Goal: Information Seeking & Learning: Find specific fact

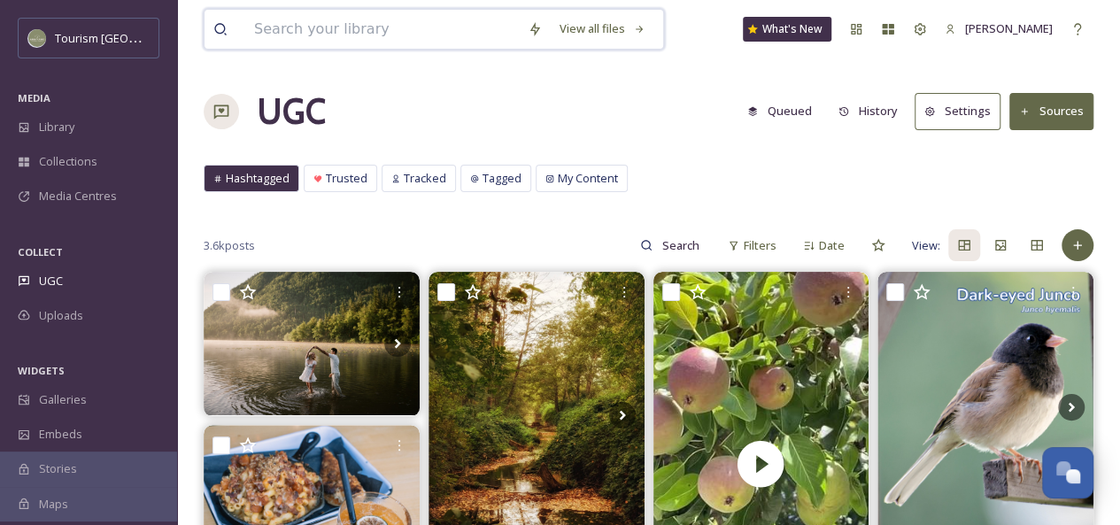
click at [349, 20] on input at bounding box center [382, 29] width 274 height 39
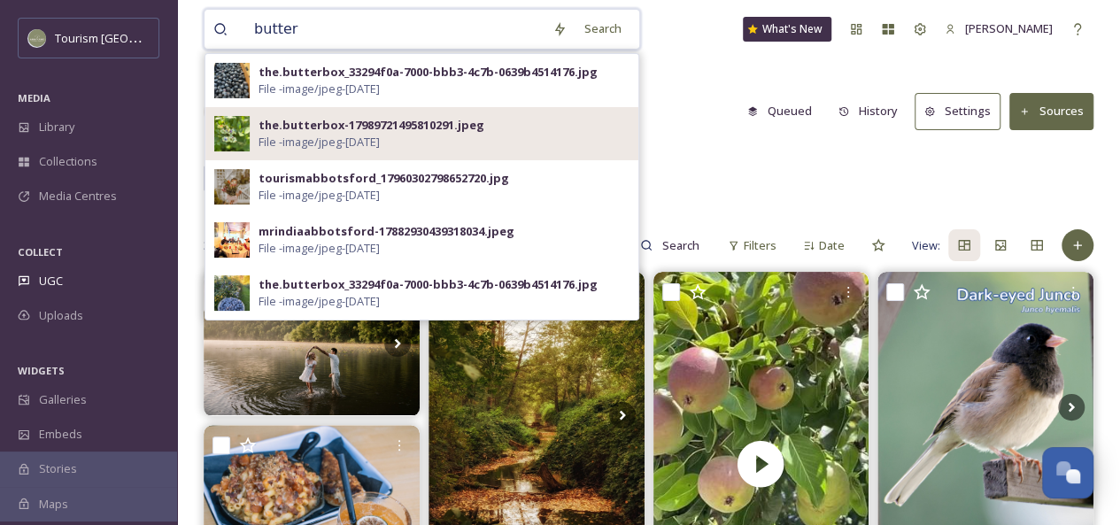
type input "butter"
click at [345, 121] on div "the.butterbox-17989721495810291.jpeg" at bounding box center [372, 125] width 226 height 17
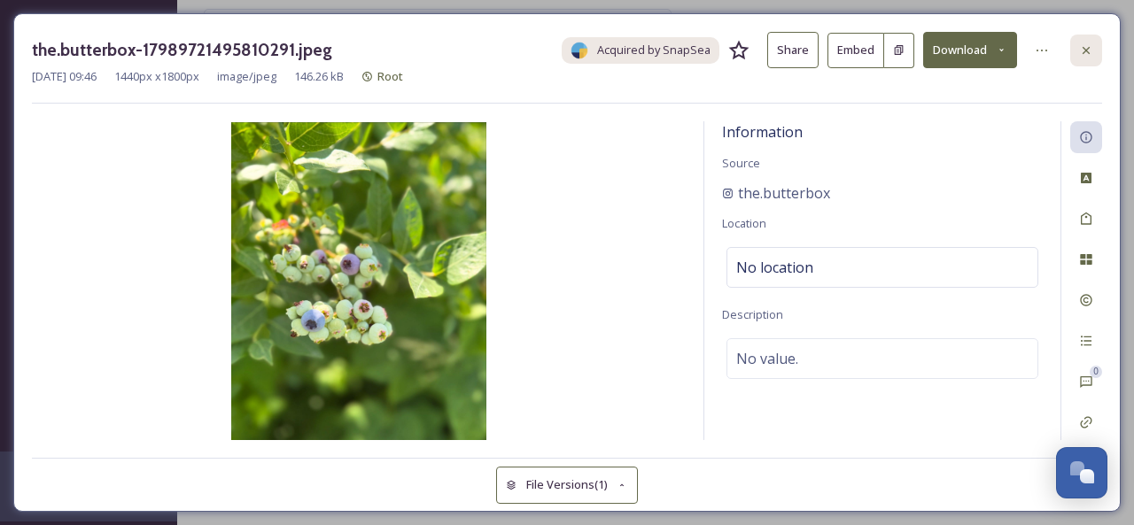
click at [1075, 43] on div at bounding box center [1086, 51] width 32 height 32
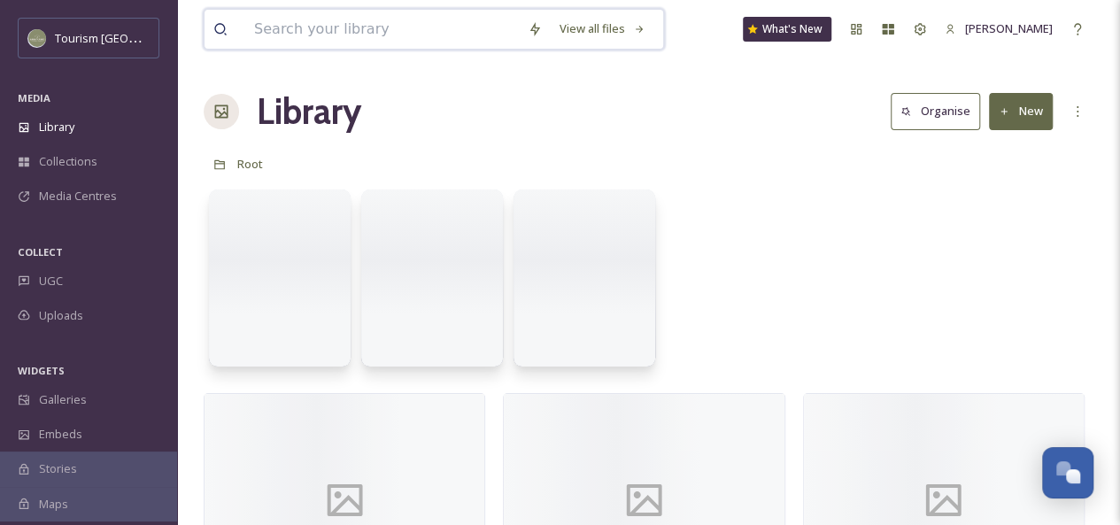
click at [354, 26] on input at bounding box center [382, 29] width 274 height 39
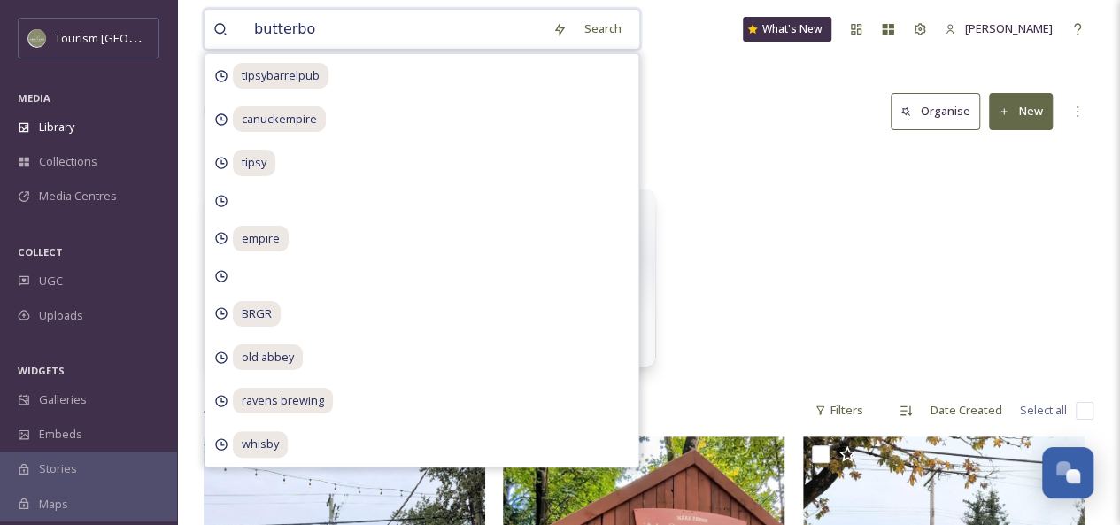
type input "butterbox"
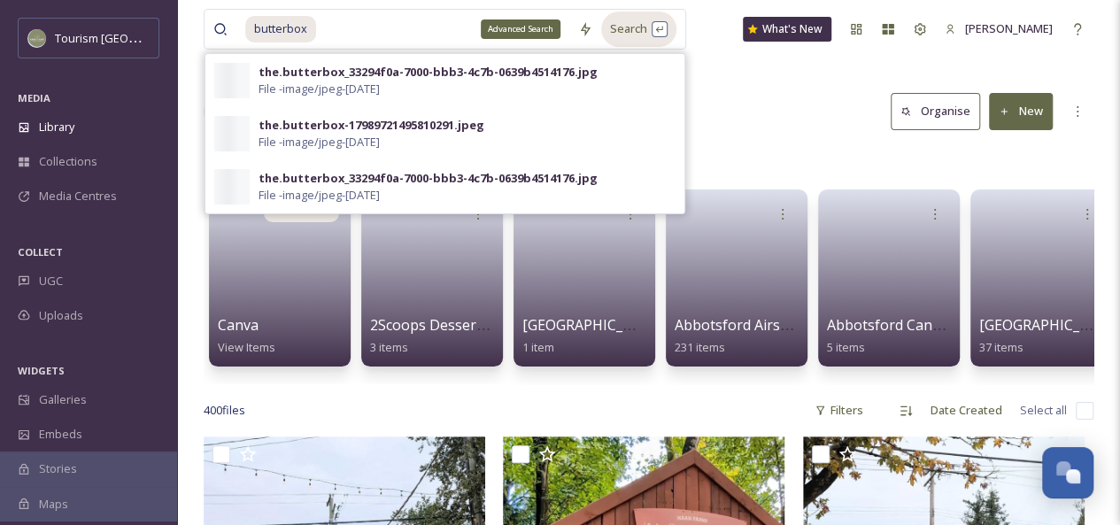
click at [601, 27] on div "Search" at bounding box center [638, 29] width 75 height 35
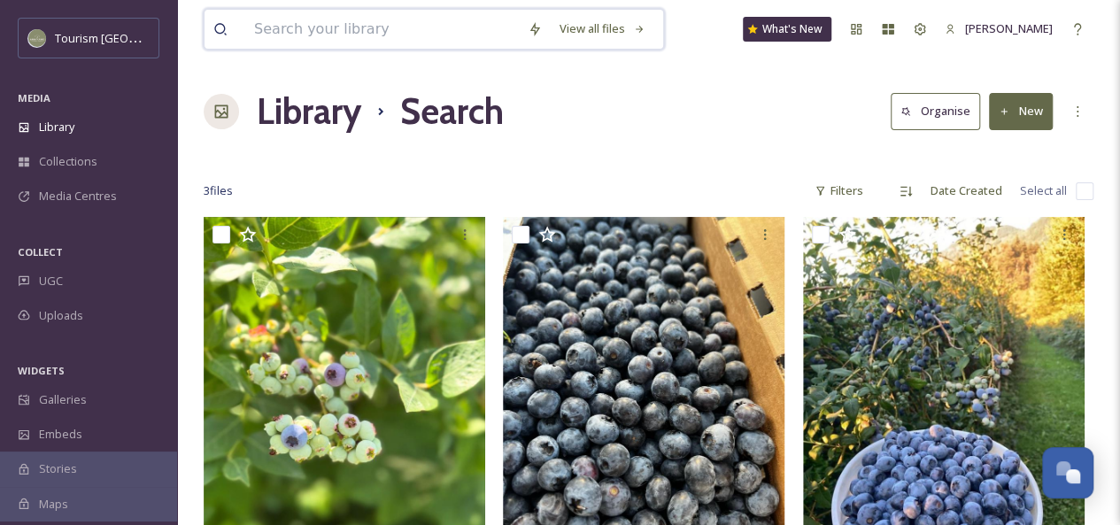
click at [357, 29] on input at bounding box center [382, 29] width 274 height 39
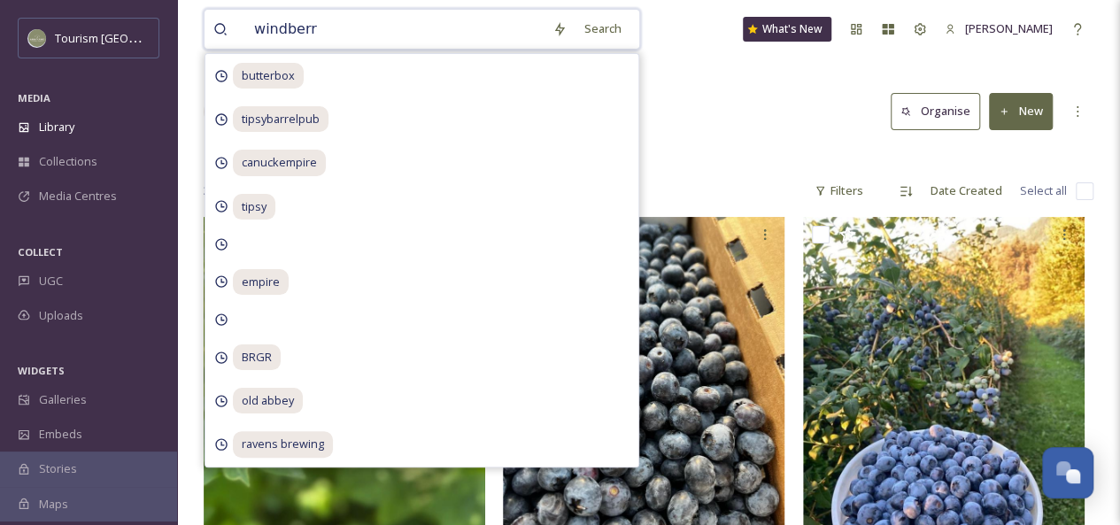
type input "windberry"
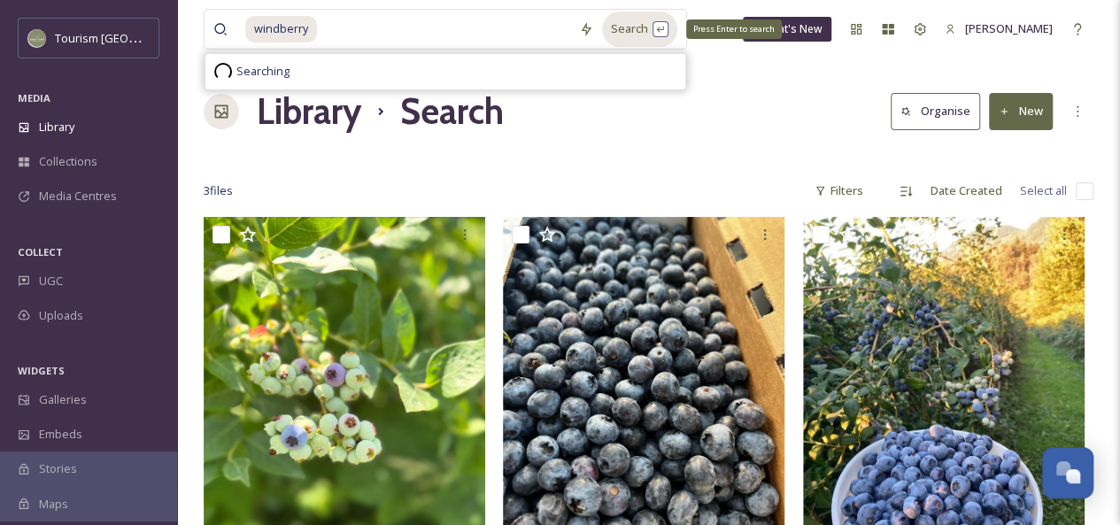
click at [638, 40] on div "Search Press Enter to search" at bounding box center [639, 29] width 75 height 35
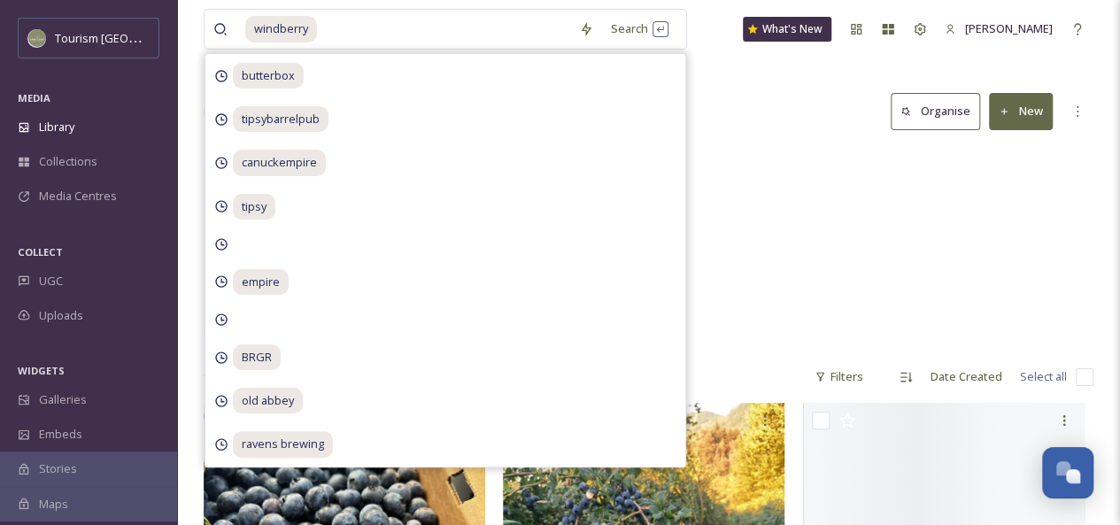
click at [732, 157] on div "Windberry Farms 62 items Windberry Farms Windberry Farms 60 items" at bounding box center [649, 249] width 890 height 204
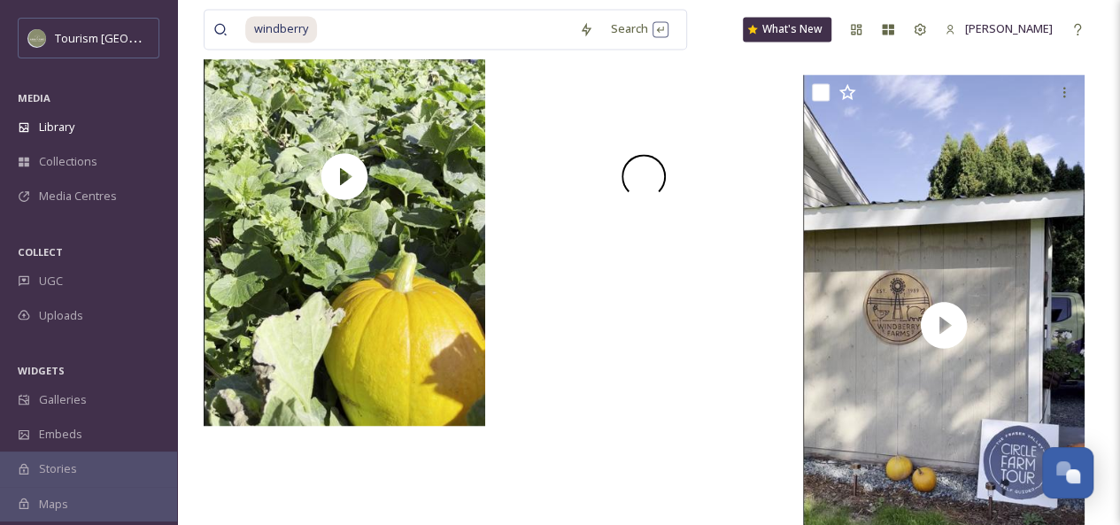
scroll to position [1444, 0]
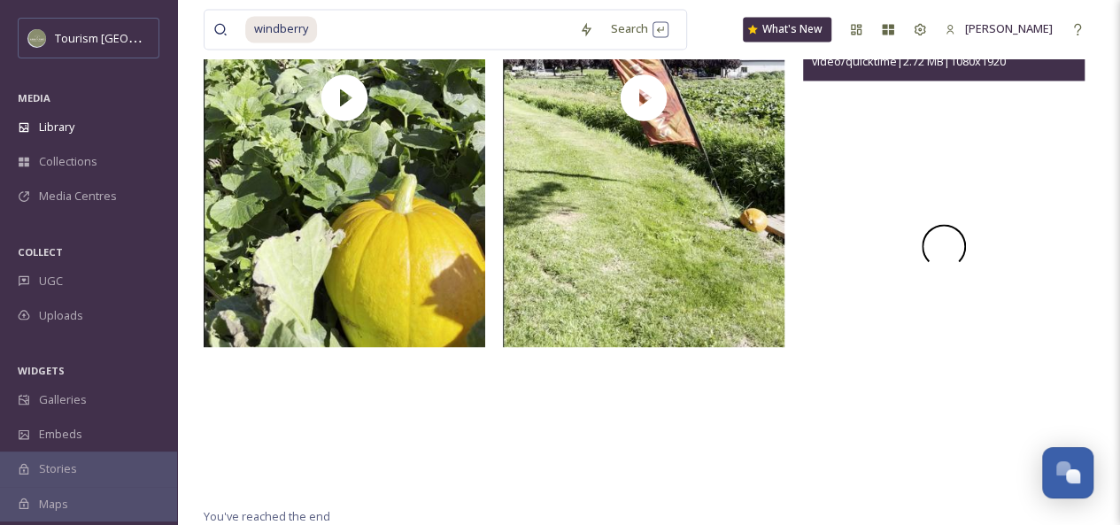
click at [893, 410] on div at bounding box center [944, 246] width 282 height 500
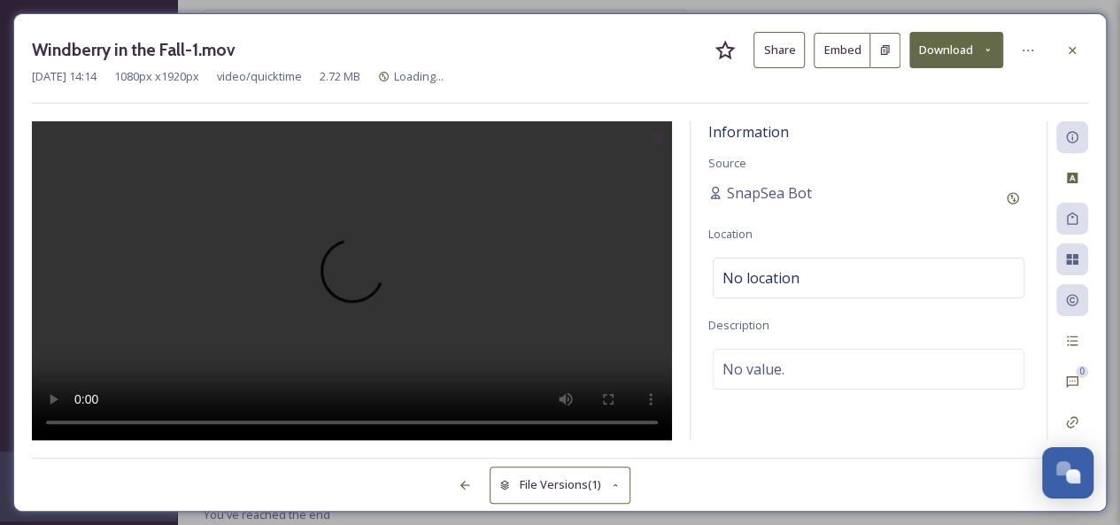
scroll to position [1296, 0]
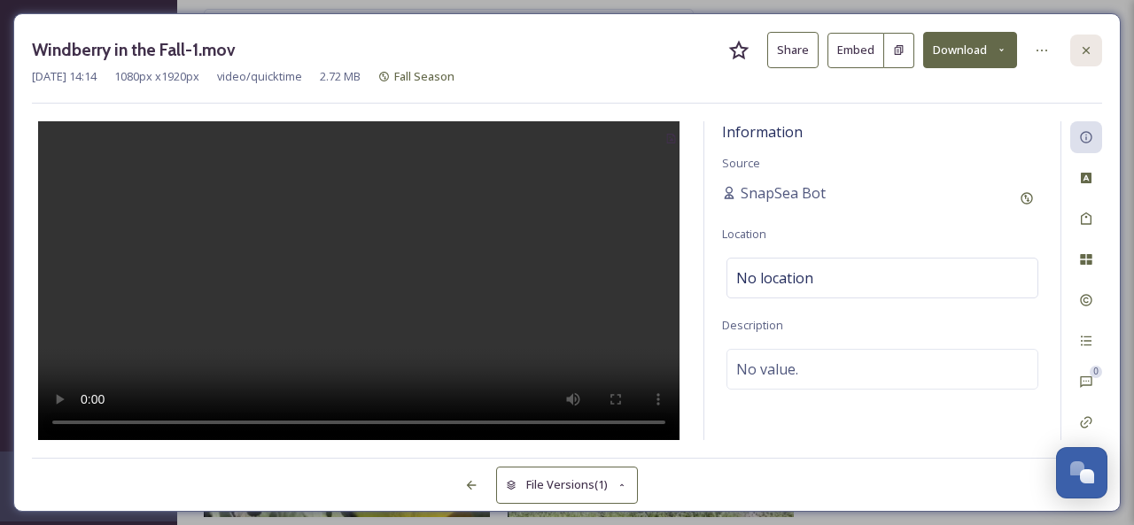
click at [1088, 38] on div at bounding box center [1086, 51] width 32 height 32
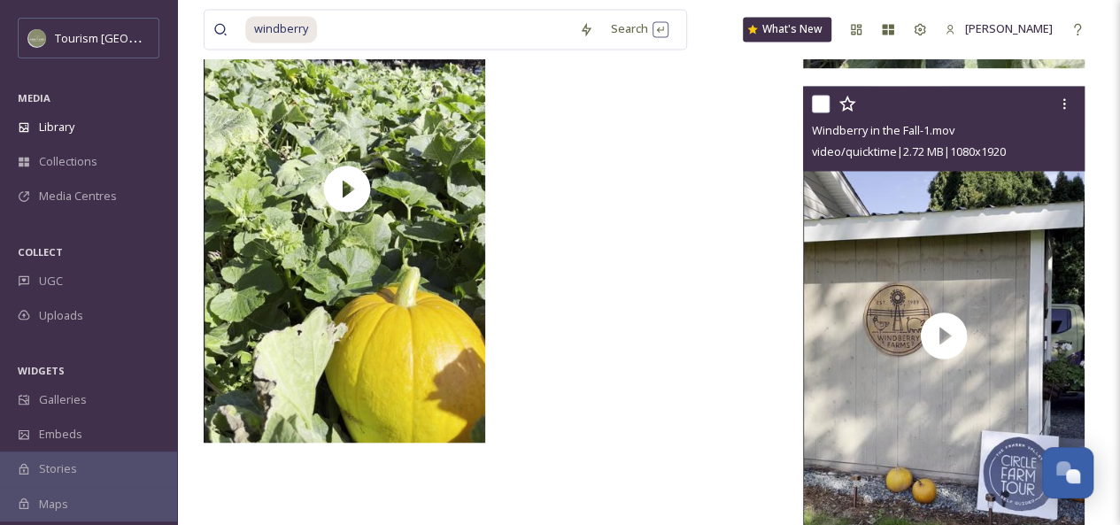
scroll to position [1389, 0]
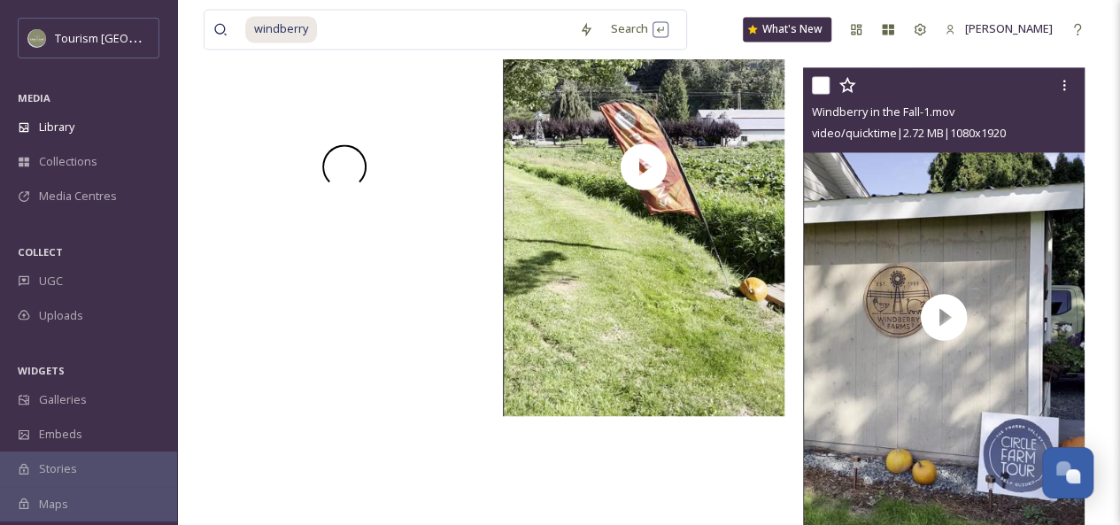
click at [377, 341] on div at bounding box center [345, 166] width 282 height 500
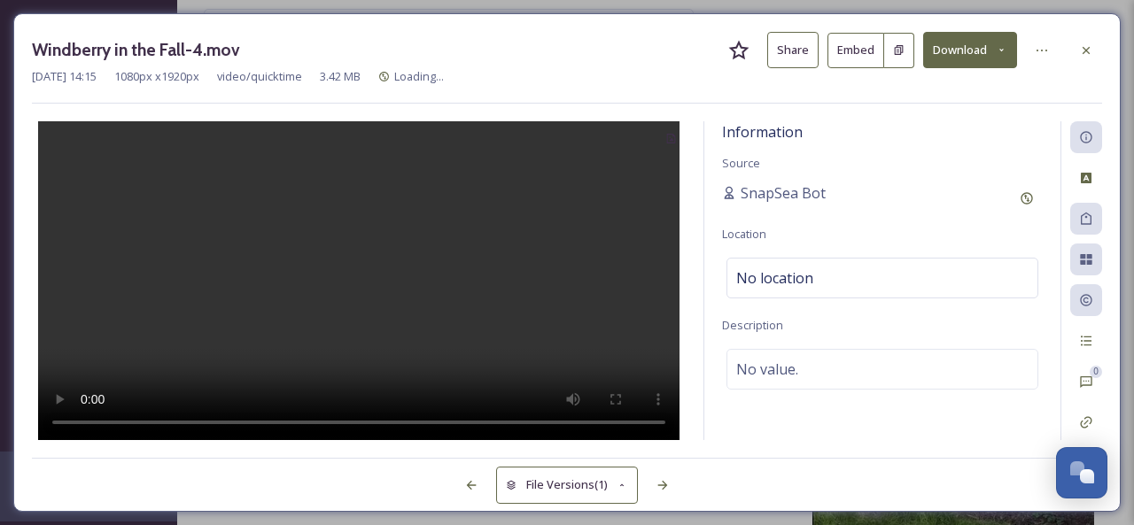
click at [155, 424] on div at bounding box center [359, 280] width 654 height 319
click at [592, 399] on div at bounding box center [359, 280] width 654 height 319
click at [1077, 52] on div at bounding box center [1086, 51] width 32 height 32
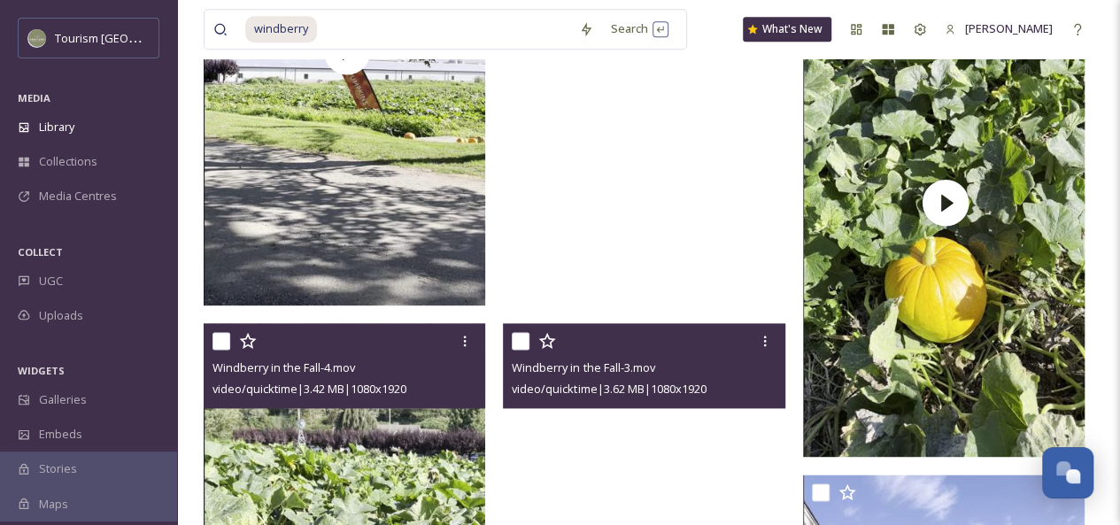
scroll to position [980, 0]
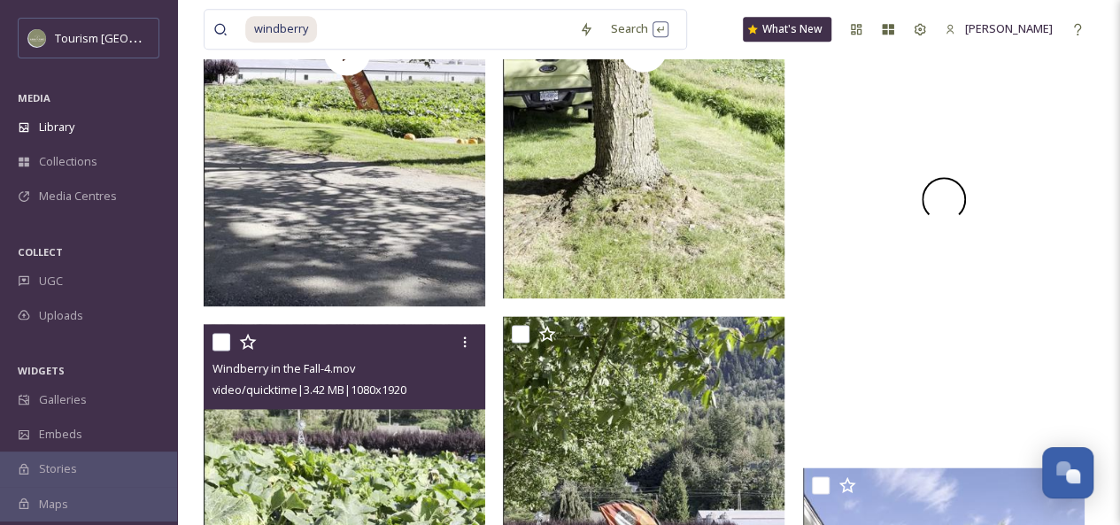
click at [912, 329] on div at bounding box center [944, 199] width 282 height 500
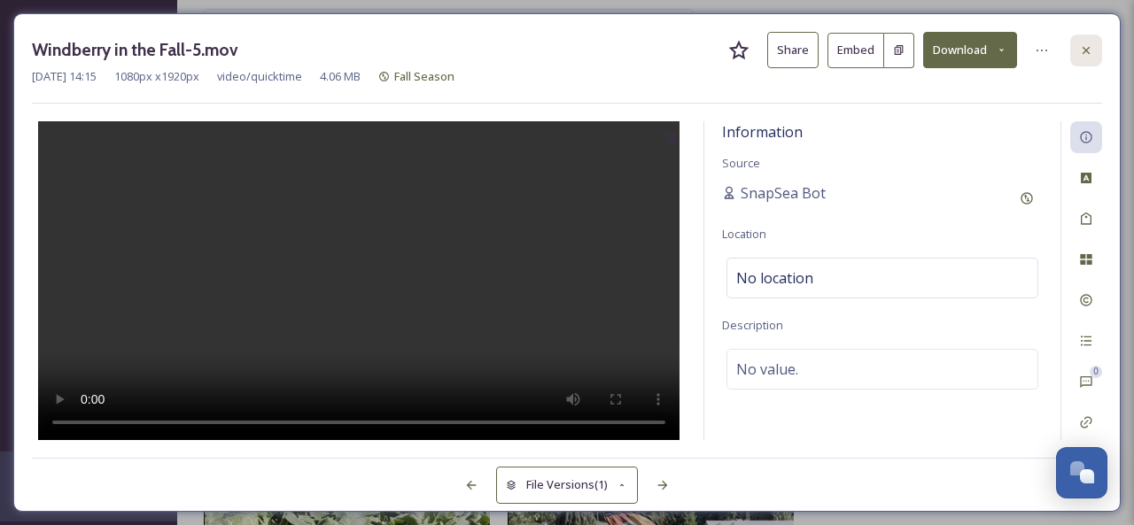
click at [1085, 53] on icon at bounding box center [1086, 50] width 14 height 14
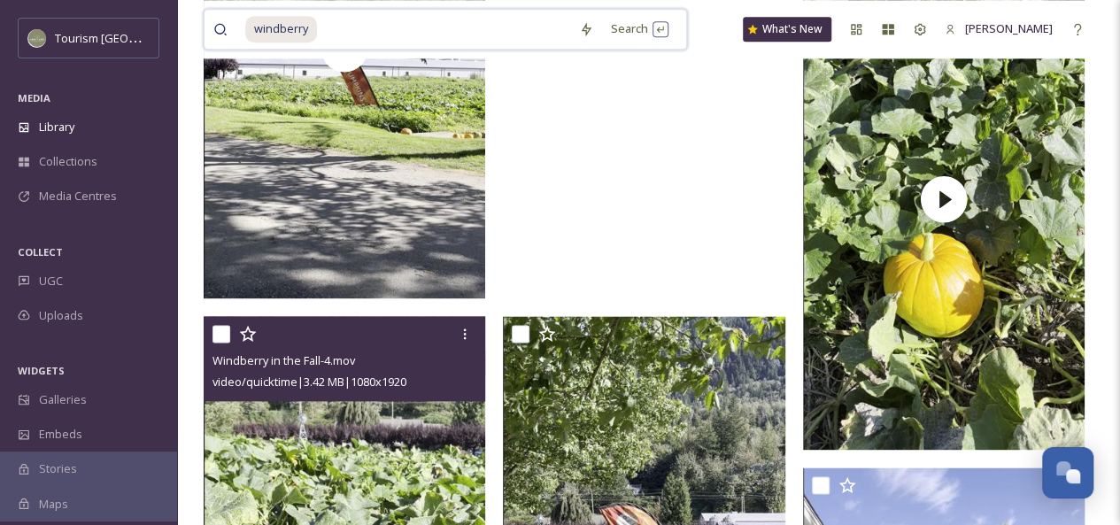
click at [364, 24] on input at bounding box center [445, 29] width 252 height 39
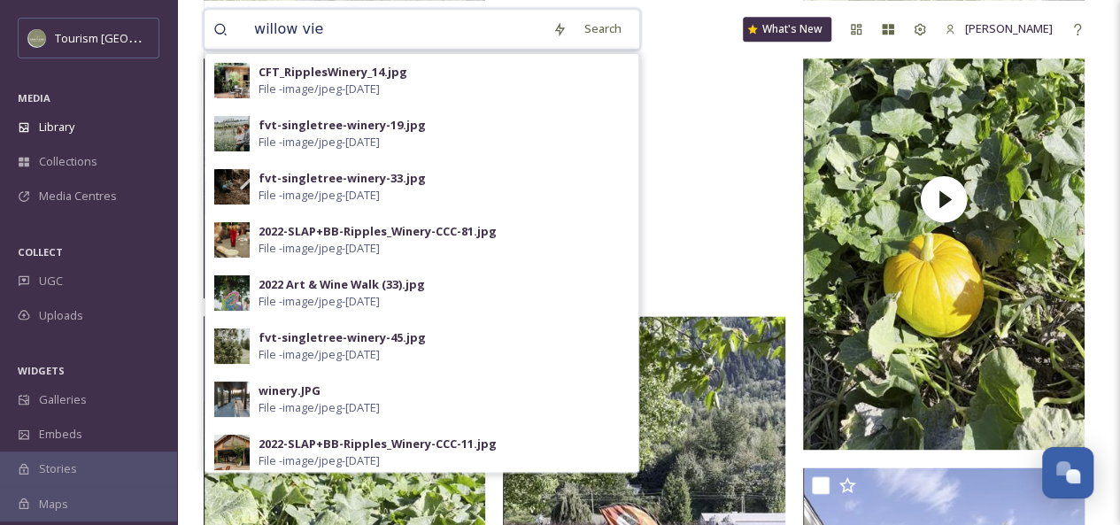
type input "willow view"
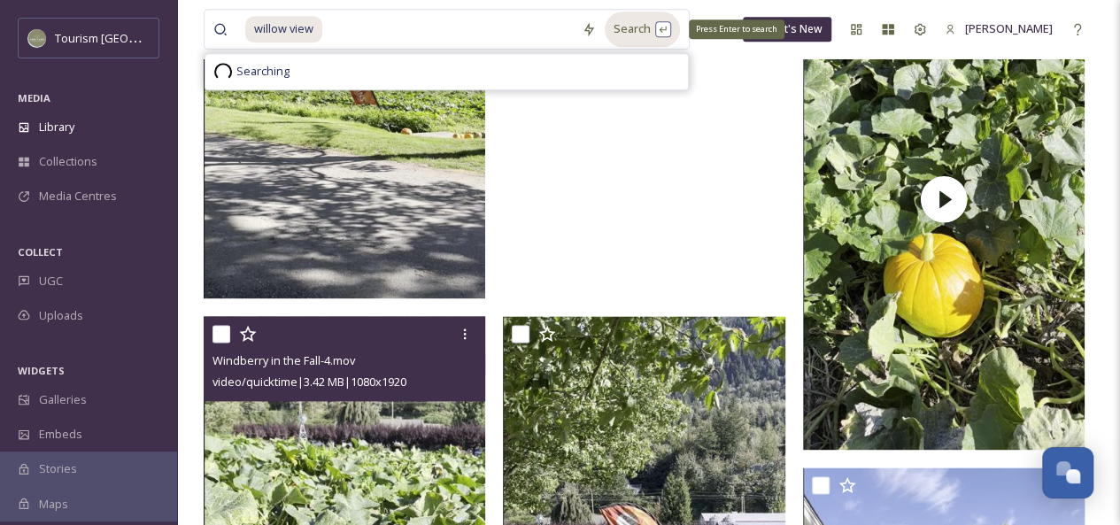
click at [660, 35] on div "Search Press Enter to search" at bounding box center [642, 29] width 75 height 35
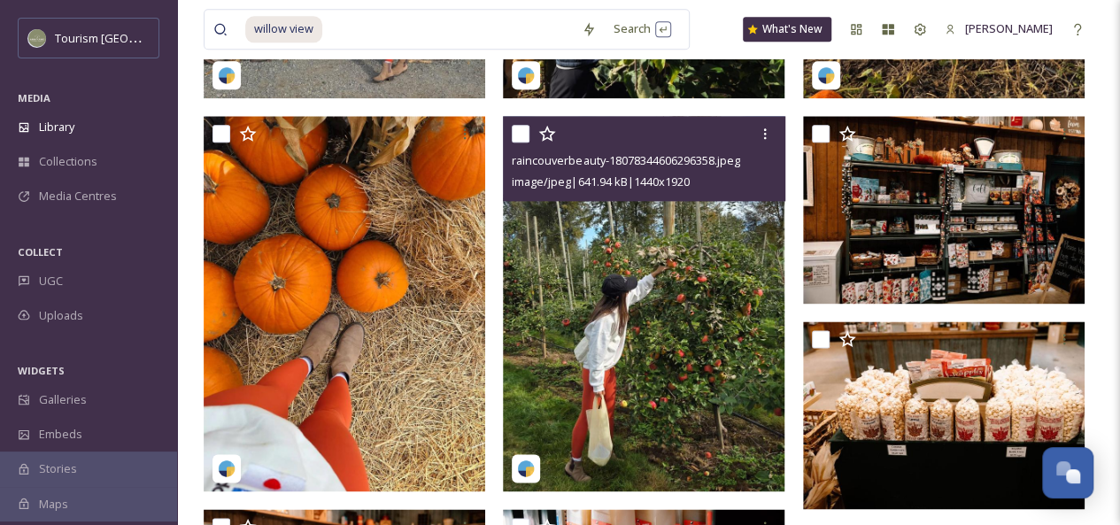
scroll to position [1085, 0]
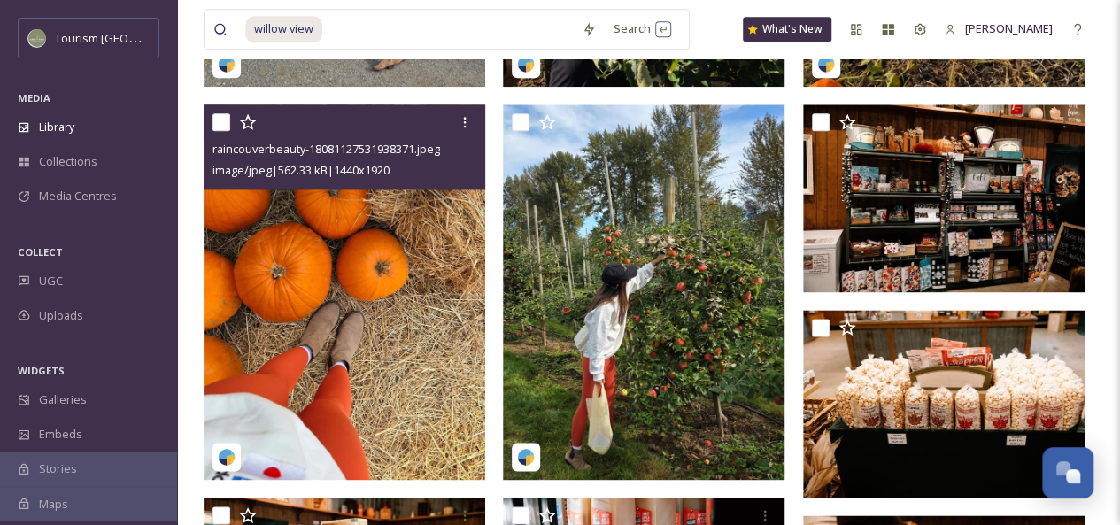
click at [385, 323] on img at bounding box center [345, 292] width 282 height 375
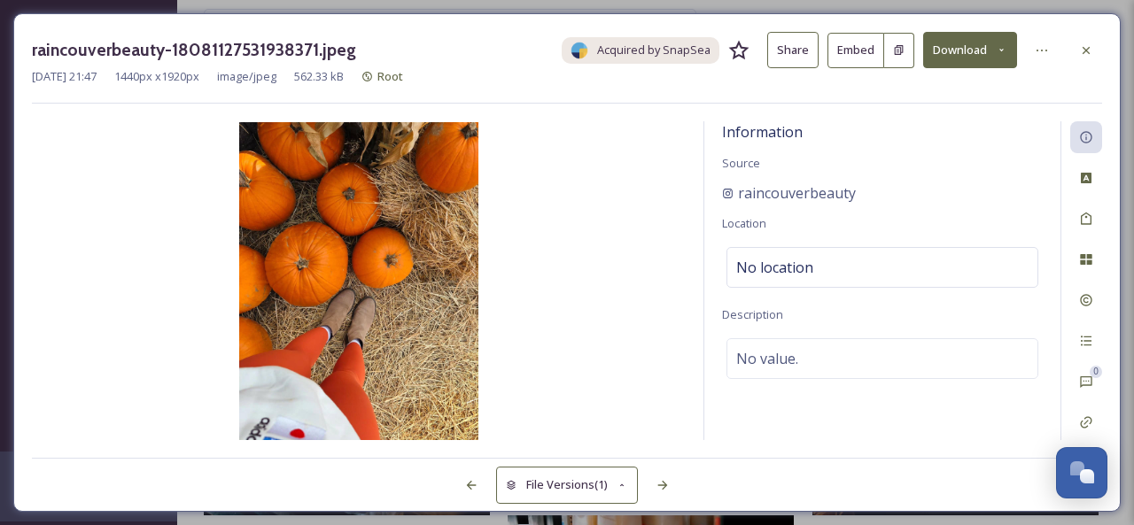
click at [787, 63] on button "Share" at bounding box center [792, 50] width 51 height 36
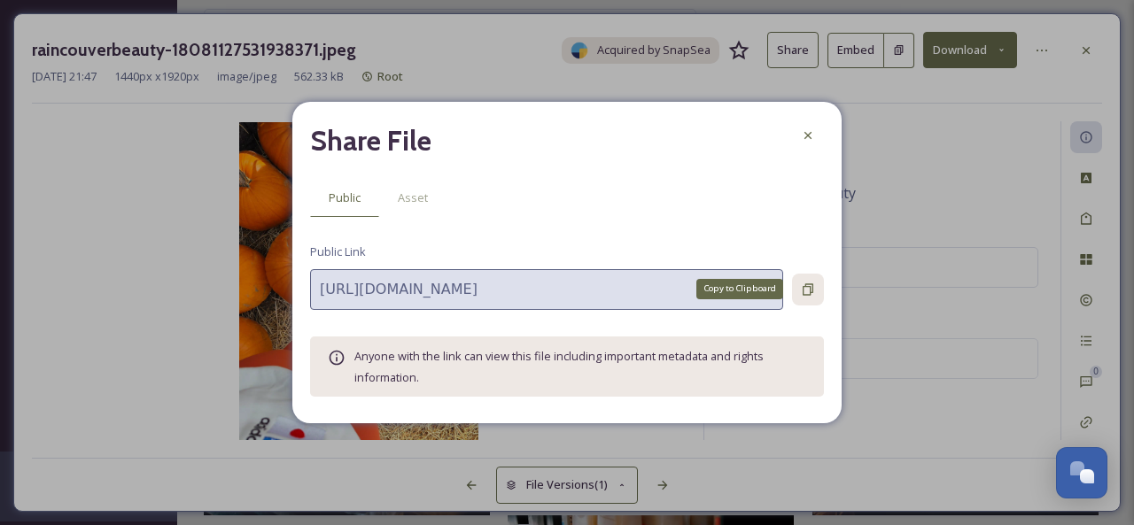
click at [810, 290] on icon at bounding box center [808, 290] width 14 height 14
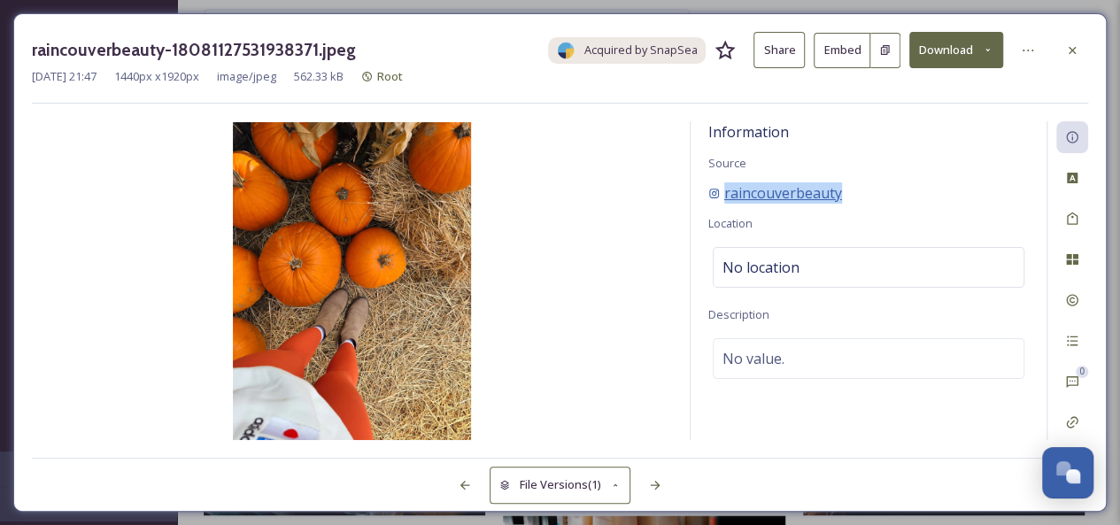
drag, startPoint x: 872, startPoint y: 187, endPoint x: 724, endPoint y: 196, distance: 148.2
click at [724, 196] on div "raincouverbeauty" at bounding box center [868, 192] width 321 height 21
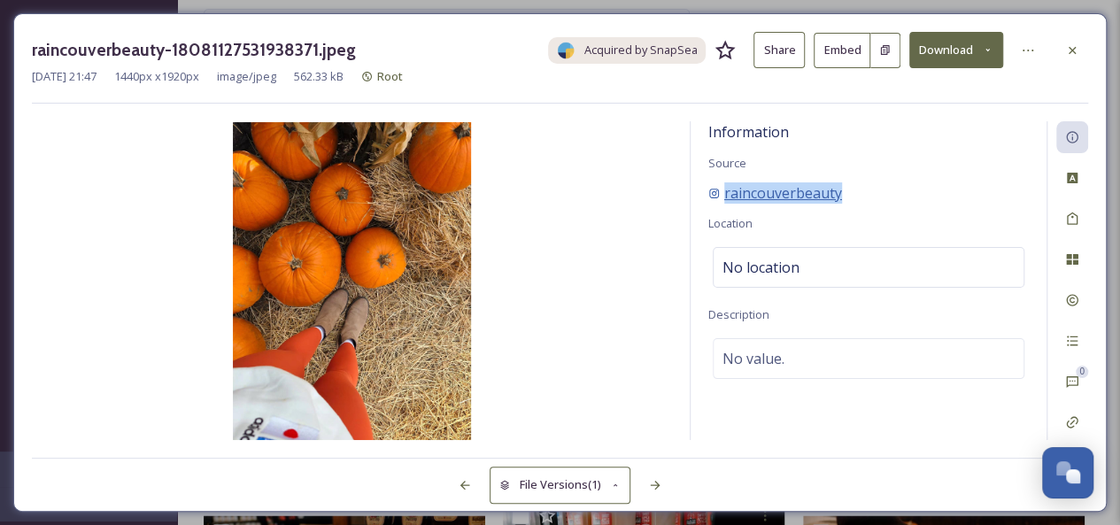
copy span "raincouverbeauty"
click at [1079, 52] on icon at bounding box center [1072, 50] width 14 height 14
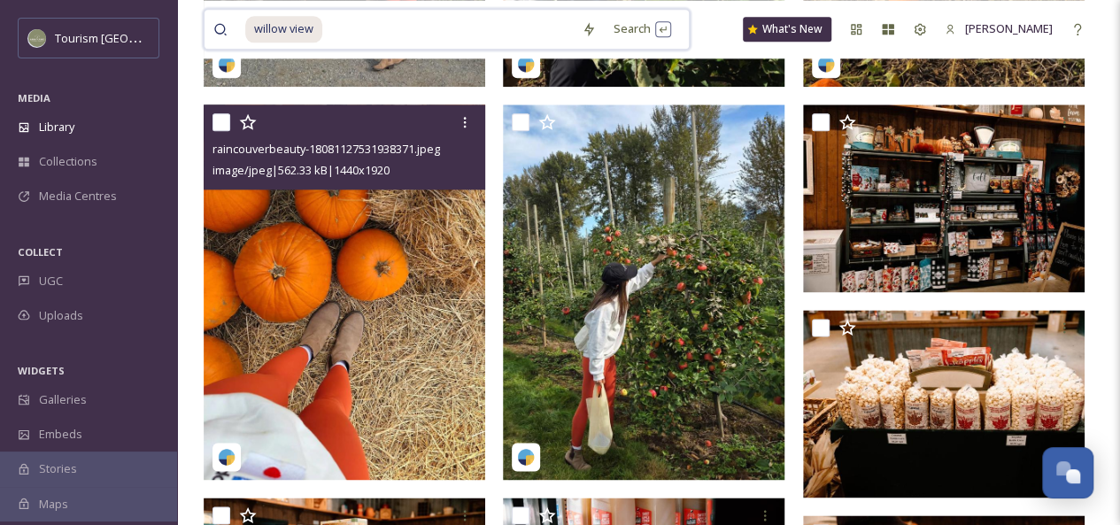
click at [411, 30] on input at bounding box center [448, 29] width 249 height 39
type input "[PERSON_NAME]"
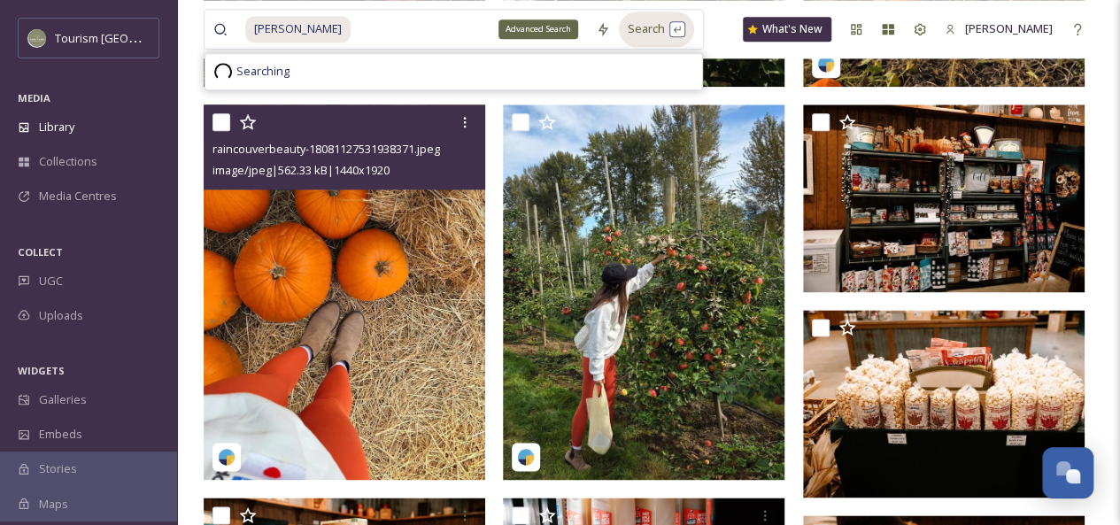
click at [619, 27] on div "Search" at bounding box center [656, 29] width 75 height 35
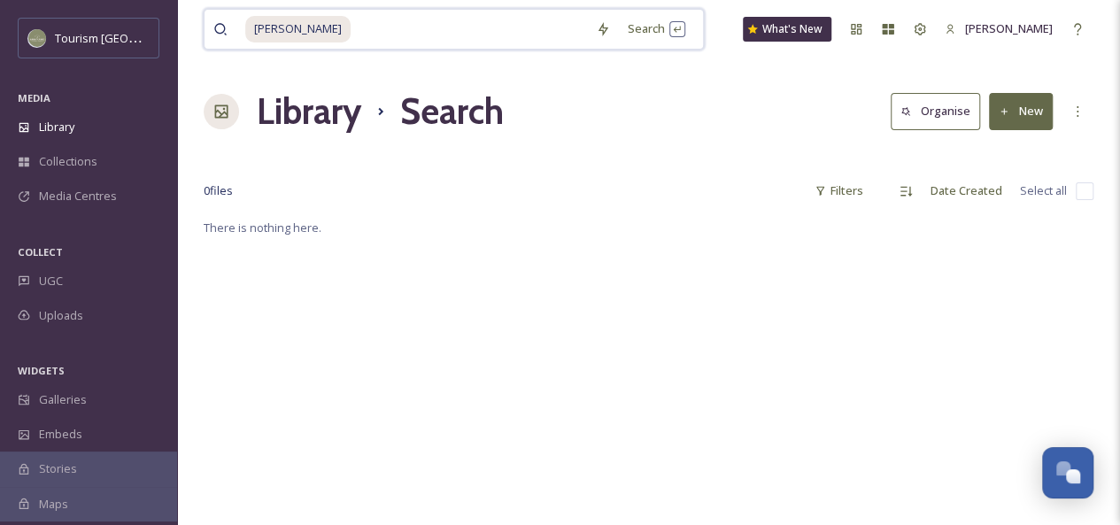
click at [374, 33] on input at bounding box center [469, 29] width 235 height 39
type input "w"
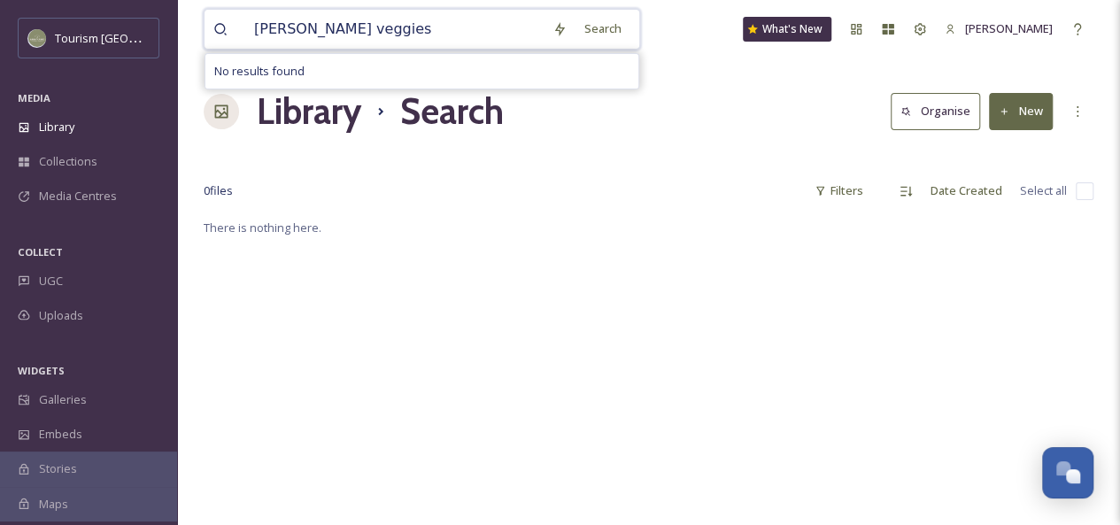
drag, startPoint x: 301, startPoint y: 31, endPoint x: 269, endPoint y: 31, distance: 31.9
click at [269, 31] on input "[PERSON_NAME] veggies" at bounding box center [394, 29] width 298 height 39
type input "veggies"
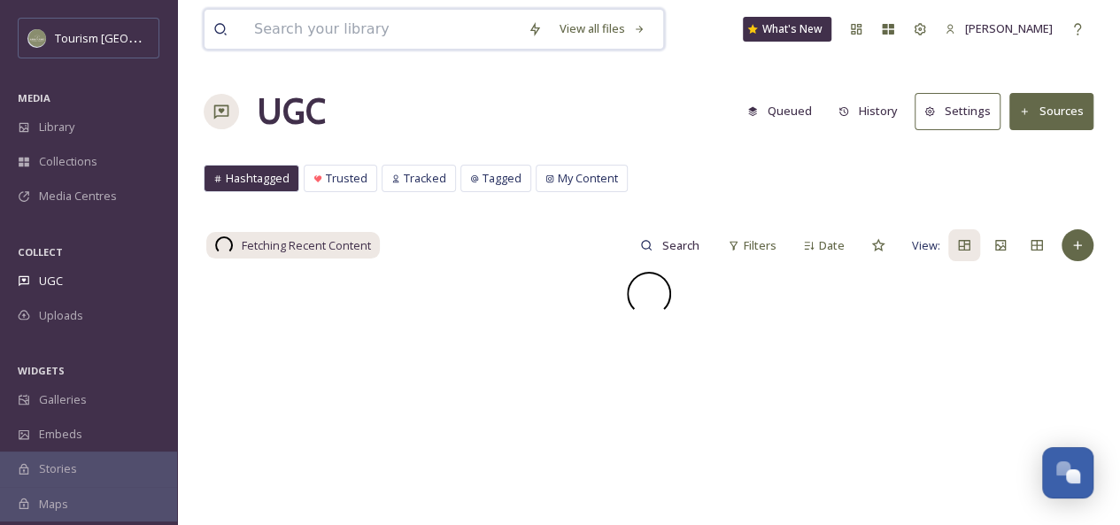
click at [306, 31] on input at bounding box center [382, 29] width 274 height 39
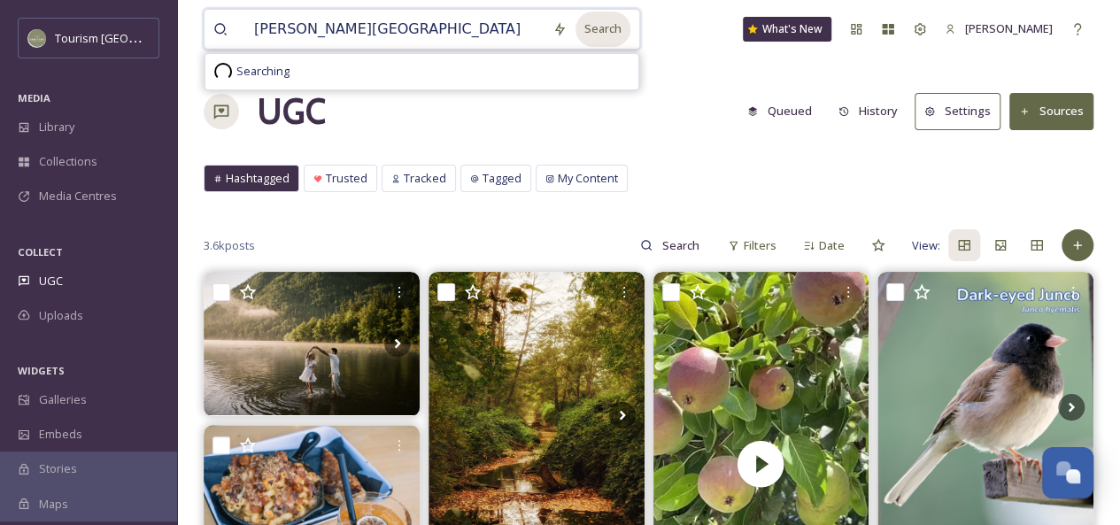
type input "clayburn village"
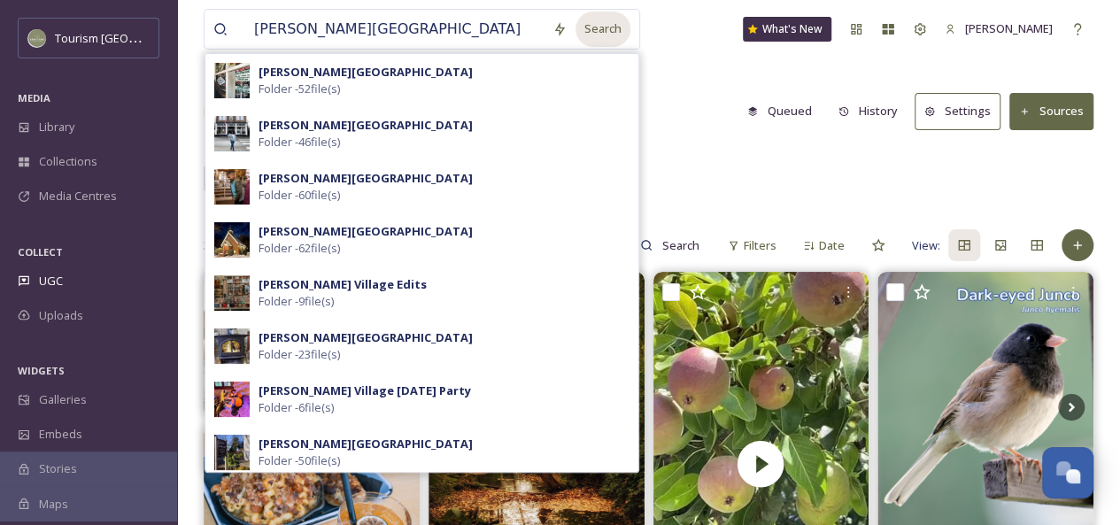
click at [595, 31] on div "Search" at bounding box center [603, 29] width 55 height 35
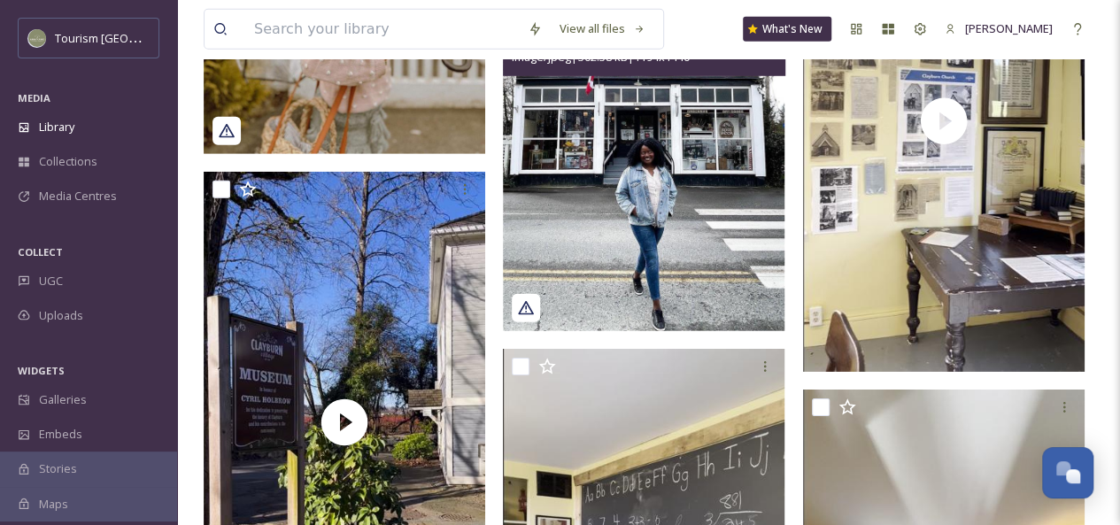
scroll to position [2514, 0]
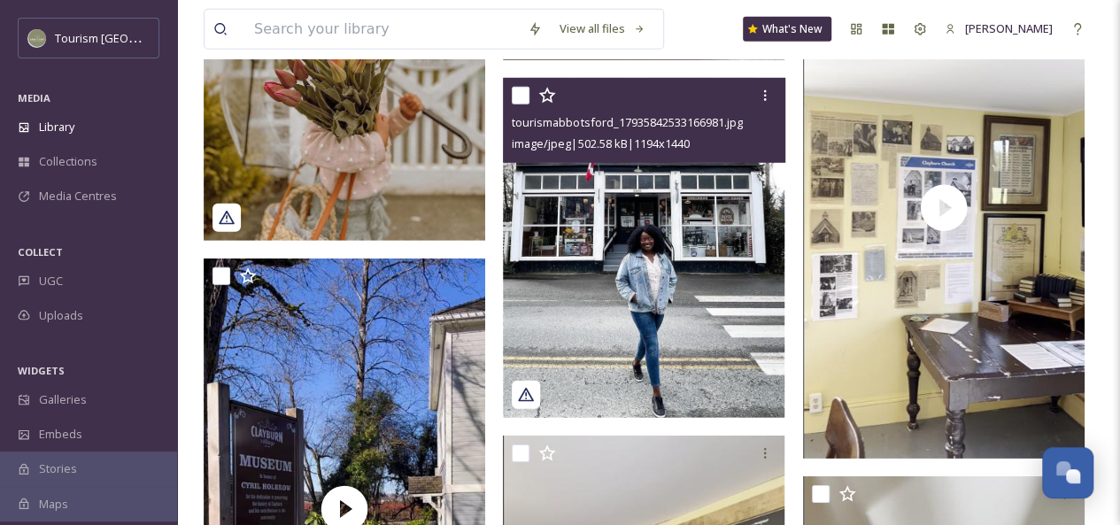
click at [690, 289] on img at bounding box center [644, 247] width 282 height 339
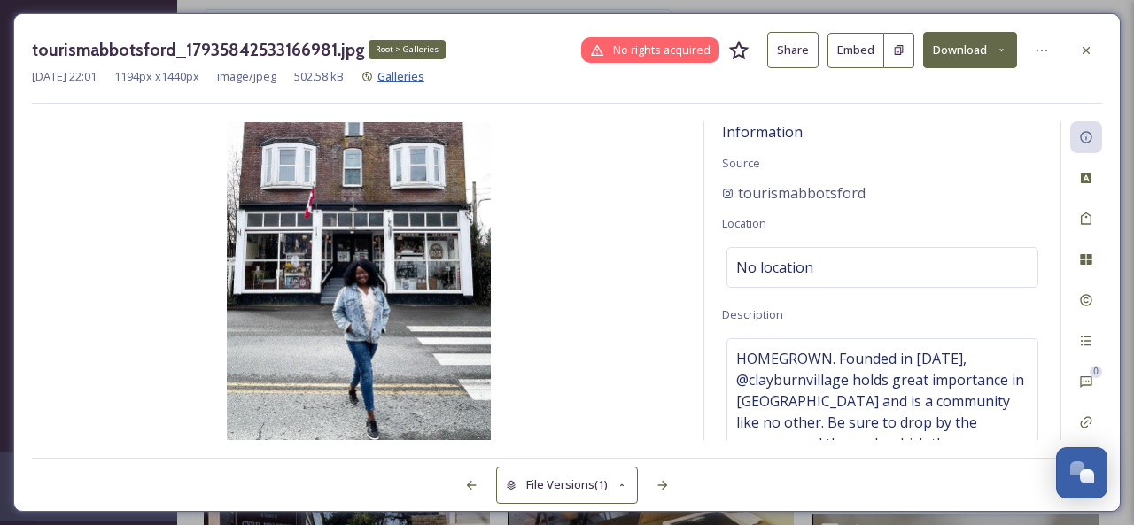
click at [424, 74] on span "Galleries" at bounding box center [400, 76] width 47 height 16
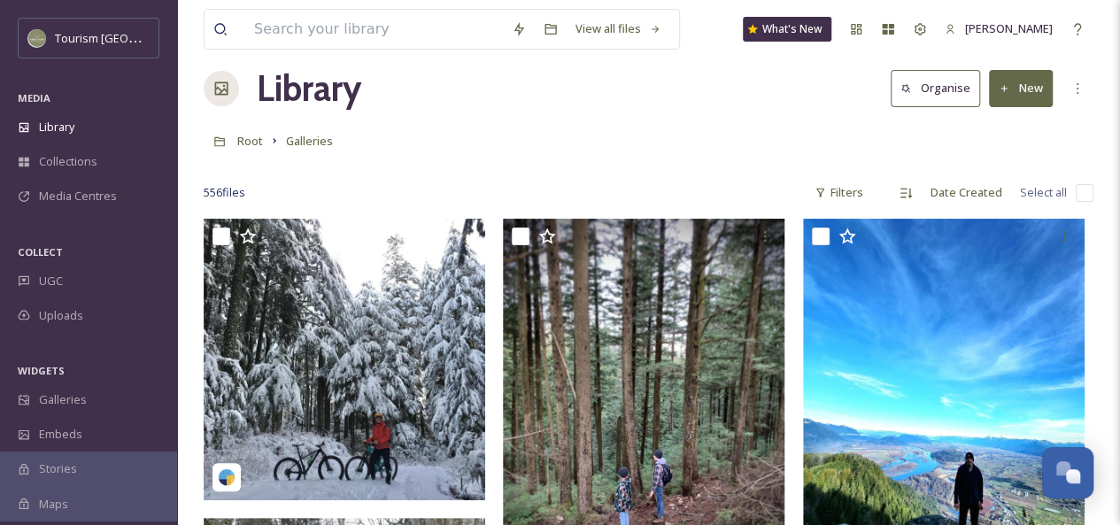
scroll to position [24, 0]
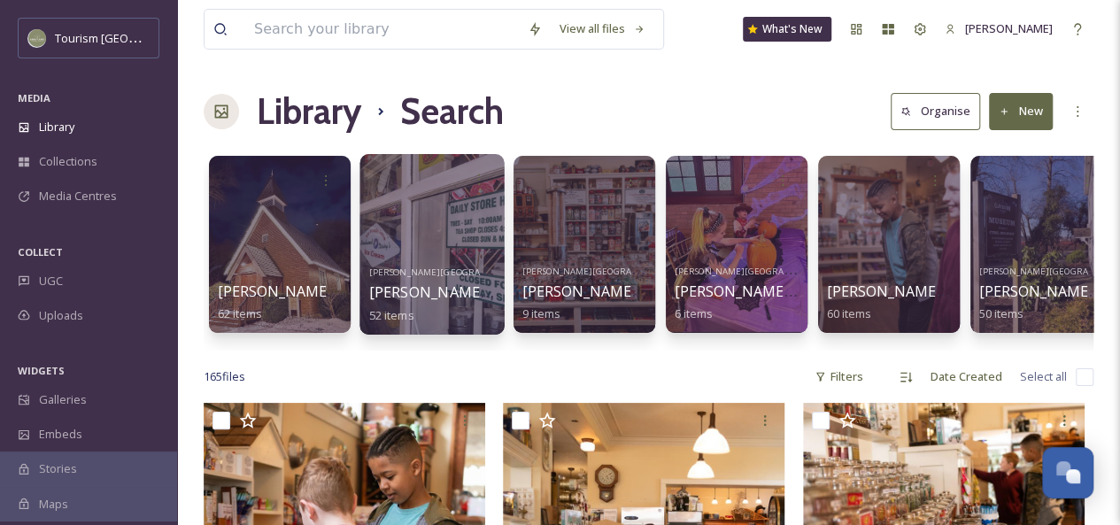
click at [456, 240] on div at bounding box center [432, 244] width 144 height 181
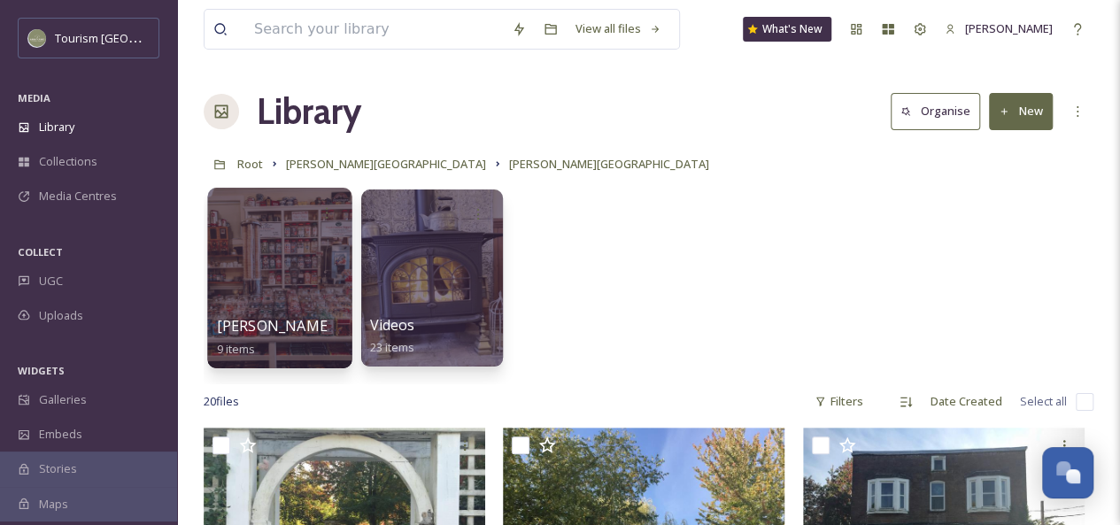
click at [317, 261] on div at bounding box center [279, 278] width 144 height 181
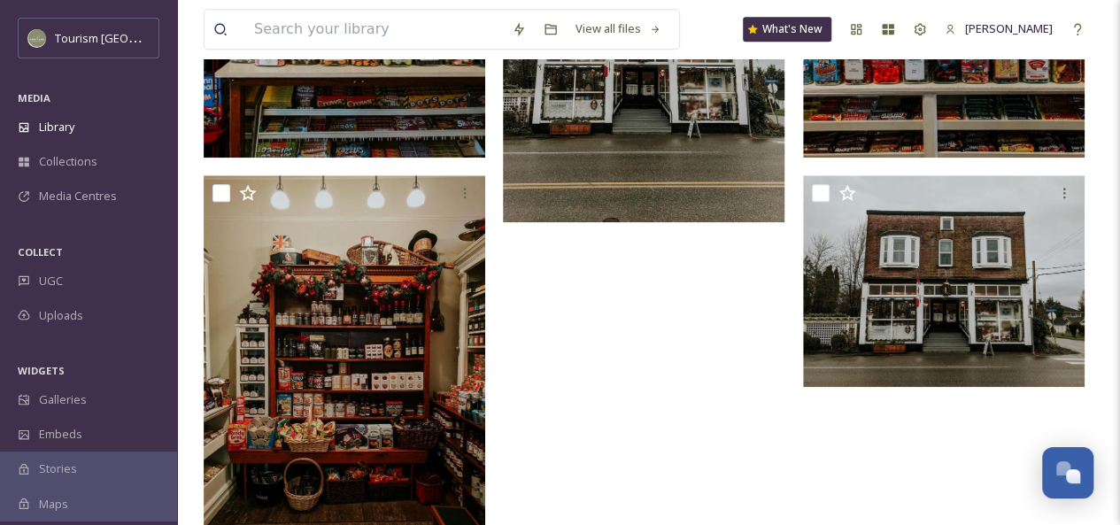
scroll to position [855, 0]
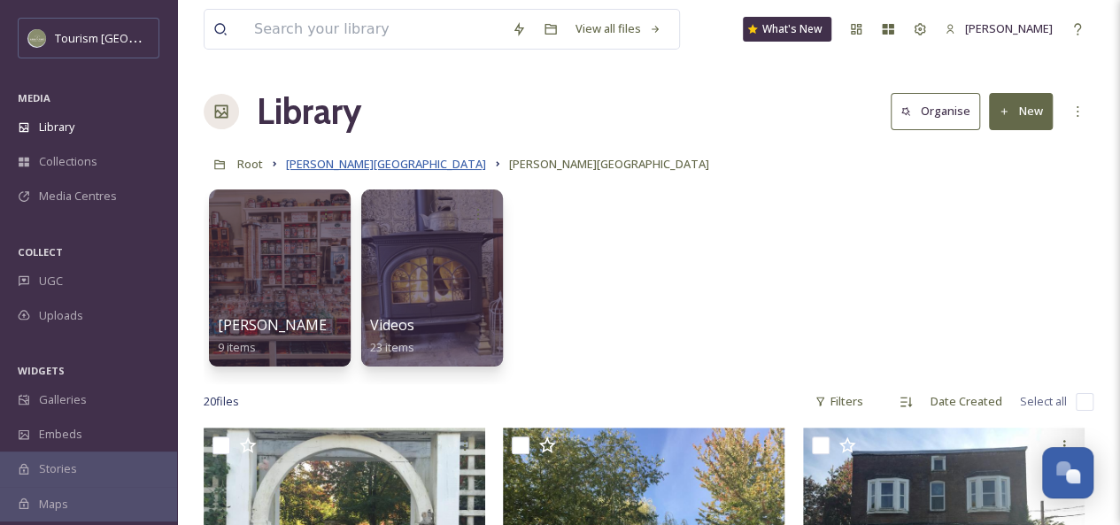
click at [342, 167] on span "[PERSON_NAME][GEOGRAPHIC_DATA]" at bounding box center [386, 164] width 200 height 16
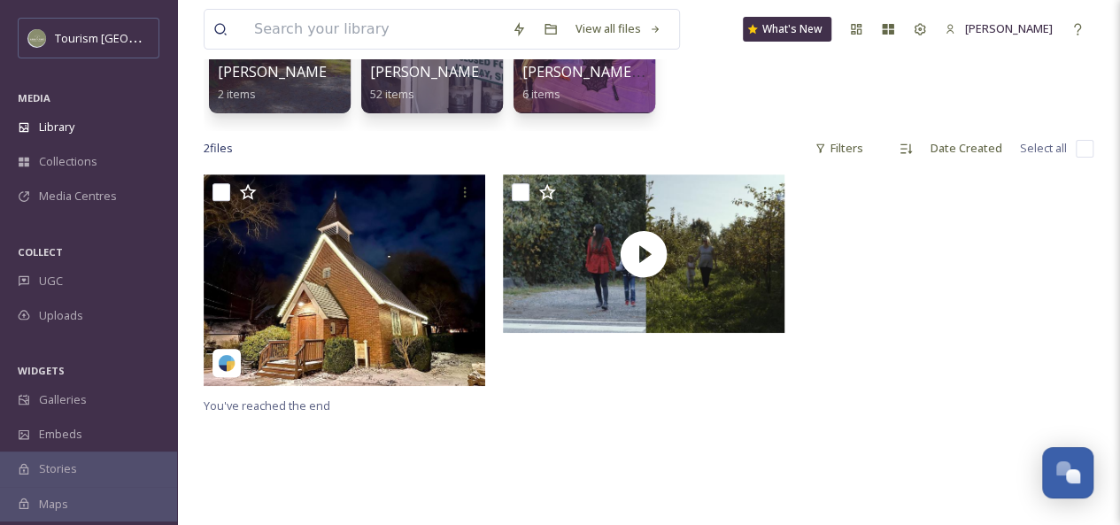
scroll to position [252, 0]
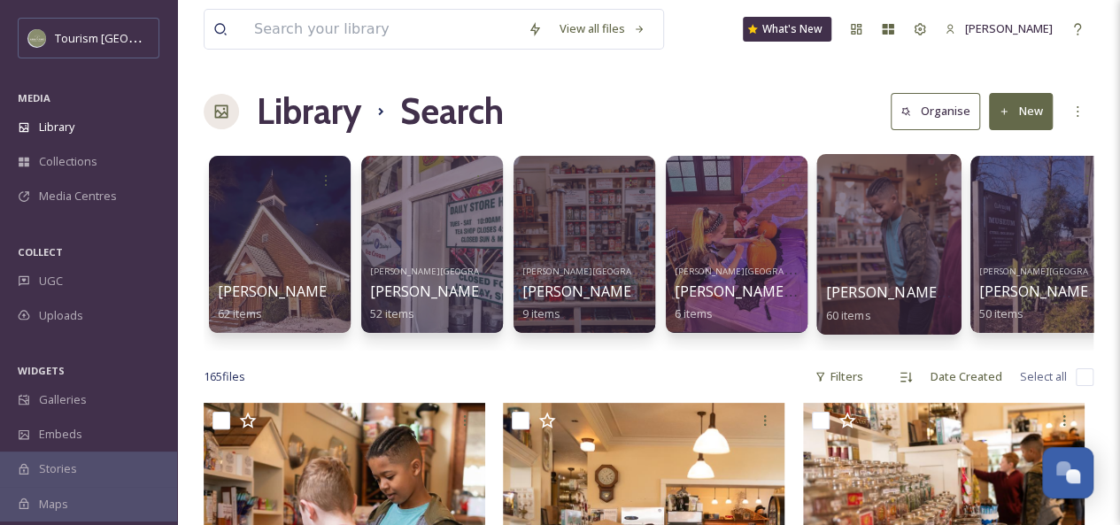
click at [909, 249] on div at bounding box center [889, 244] width 144 height 181
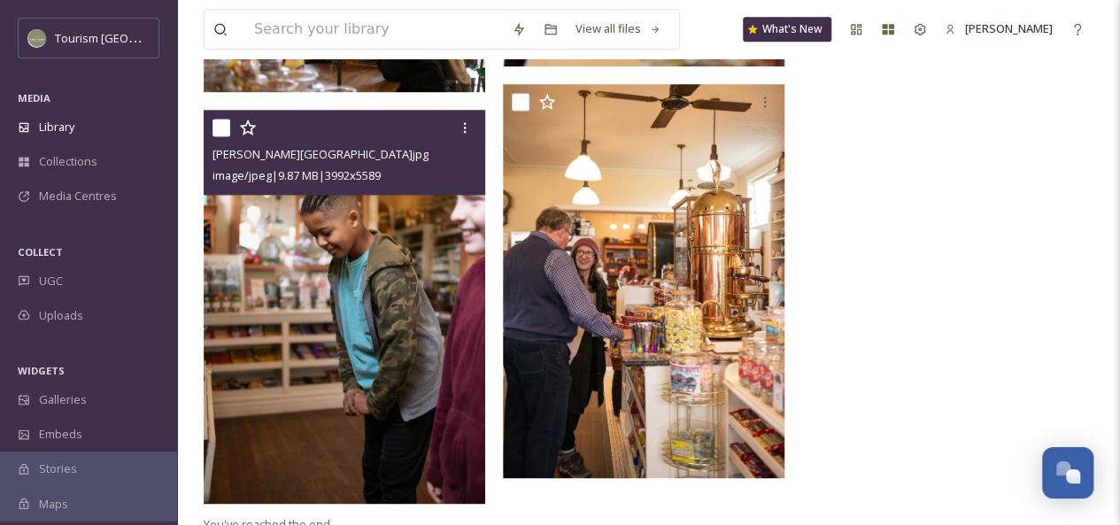
scroll to position [1176, 0]
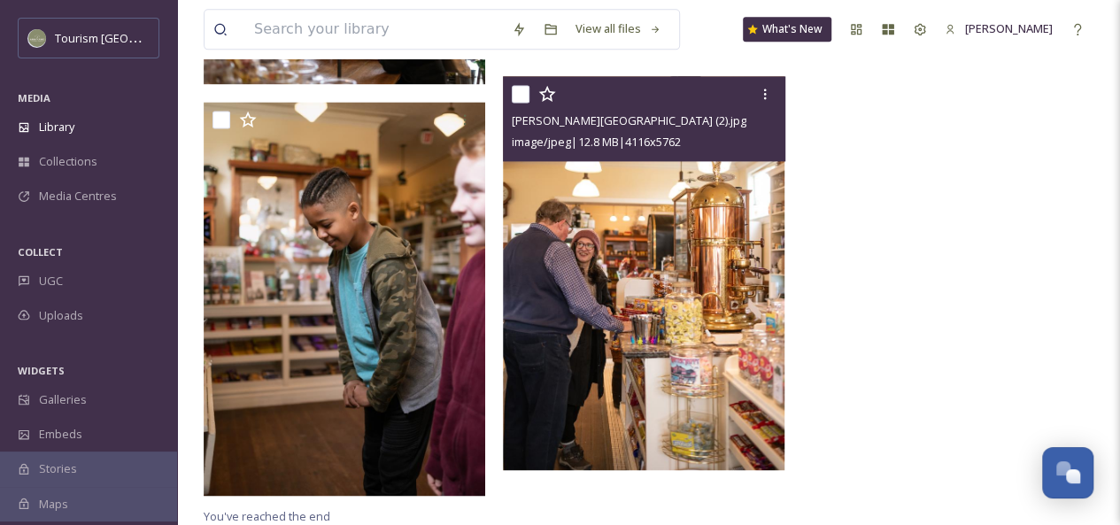
click at [633, 324] on img at bounding box center [644, 272] width 282 height 394
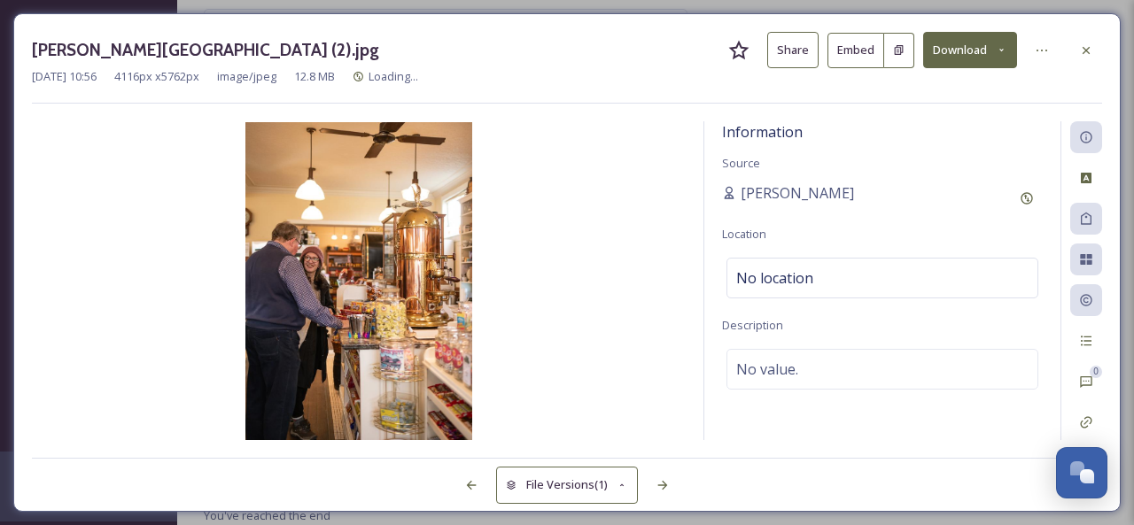
click at [787, 58] on button "Share" at bounding box center [792, 50] width 51 height 36
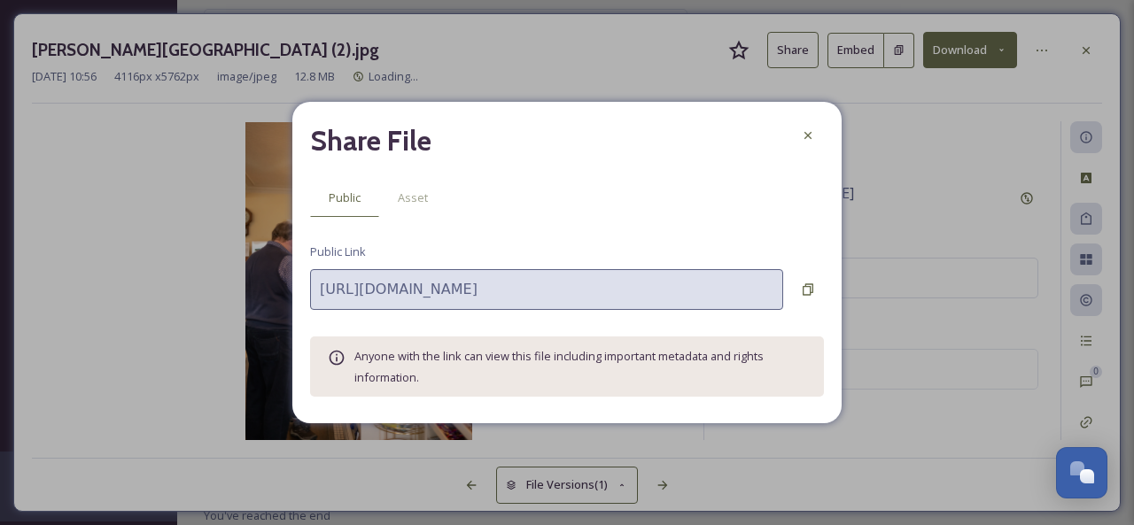
click at [809, 283] on icon at bounding box center [807, 289] width 11 height 12
